Goal: Check status: Check status

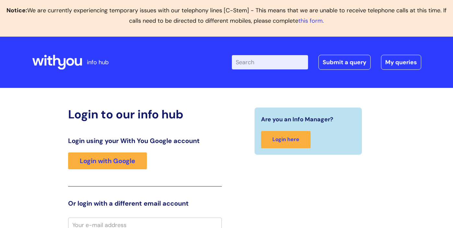
scroll to position [4, 0]
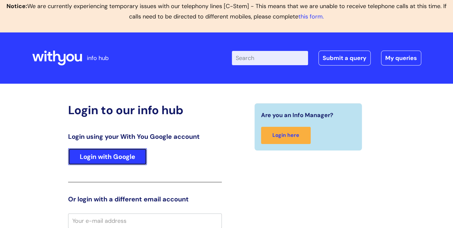
click at [91, 153] on link "Login with Google" at bounding box center [107, 156] width 79 height 17
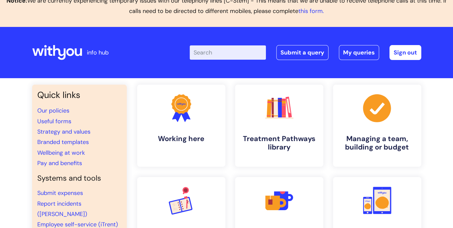
scroll to position [10, 0]
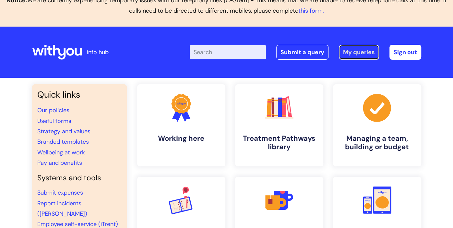
click at [358, 52] on link "My queries" at bounding box center [359, 52] width 40 height 15
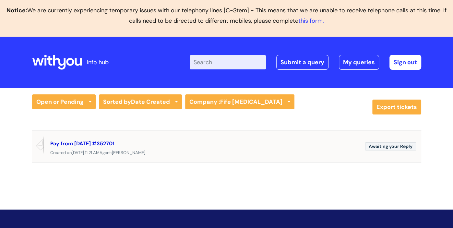
click at [105, 143] on link "Pay from October 2025 #352701" at bounding box center [82, 143] width 64 height 7
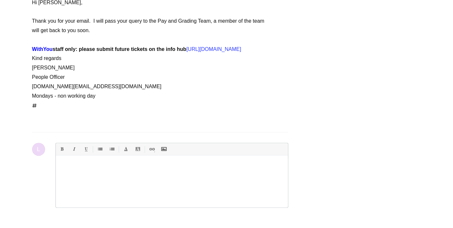
scroll to position [617, 0]
